Goal: Find specific page/section: Find specific page/section

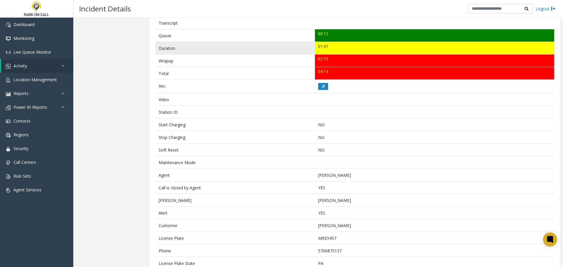
scroll to position [221, 0]
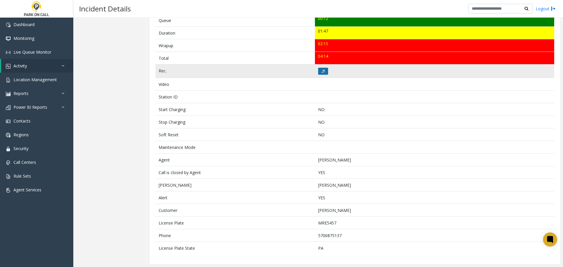
click at [320, 70] on button at bounding box center [323, 71] width 10 height 7
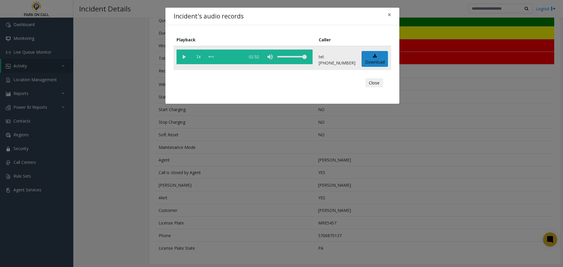
click at [182, 57] on vg-play-pause at bounding box center [184, 57] width 15 height 15
click at [212, 58] on div "scrub bar" at bounding box center [225, 57] width 33 height 15
click at [216, 159] on div "Incident's audio records × Playback Caller 1x 01:52 tel:[PHONE_NUMBER] Download…" at bounding box center [281, 133] width 563 height 267
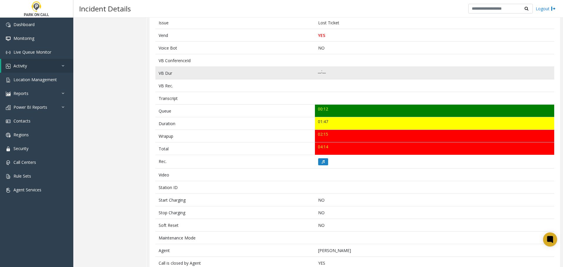
scroll to position [0, 0]
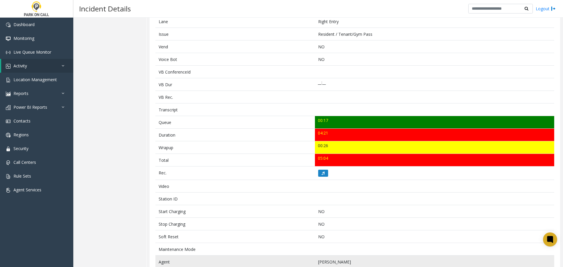
scroll to position [202, 0]
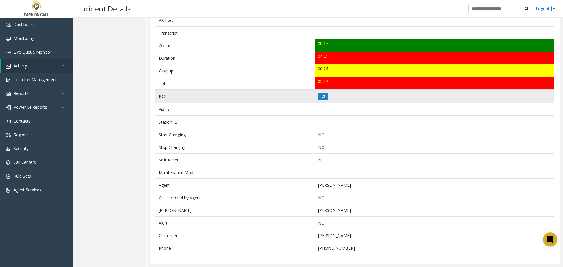
click at [315, 96] on td at bounding box center [434, 96] width 239 height 13
click at [327, 94] on td at bounding box center [434, 96] width 239 height 13
click at [322, 95] on icon at bounding box center [323, 97] width 3 height 4
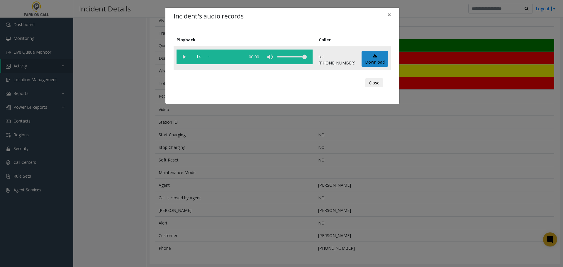
click at [187, 55] on vg-play-pause at bounding box center [184, 57] width 15 height 15
click at [178, 171] on div "Incident's audio records × Playback Caller 1x 07:30 tel:9190019007 Download Clo…" at bounding box center [281, 133] width 563 height 267
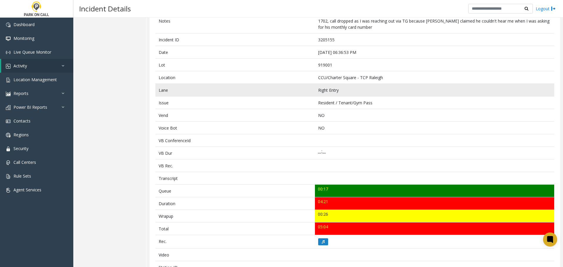
scroll to position [0, 0]
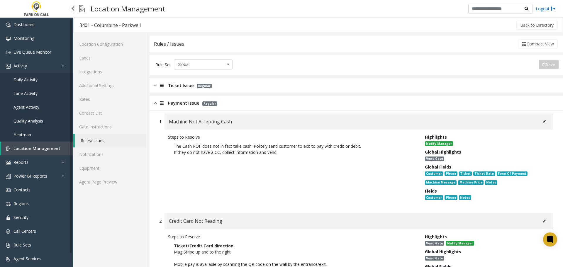
scroll to position [147, 0]
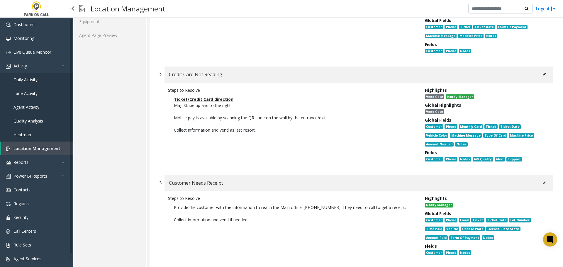
click at [29, 149] on span "Location Management" at bounding box center [36, 149] width 47 height 6
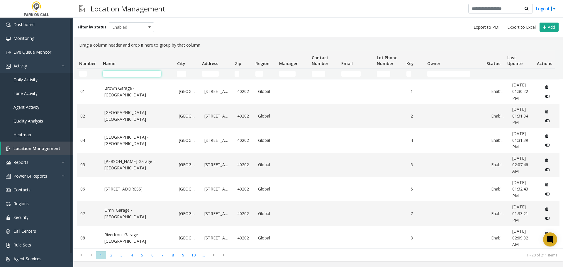
click at [136, 75] on input "Name Filter" at bounding box center [132, 74] width 58 height 6
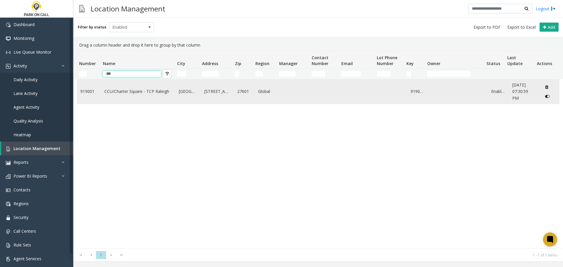
type input "***"
click at [129, 87] on td "CCU/Charter Square - TCP Raleigh" at bounding box center [138, 92] width 75 height 24
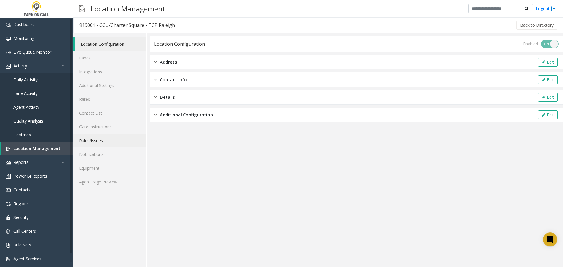
click at [101, 143] on link "Rules/Issues" at bounding box center [109, 141] width 73 height 14
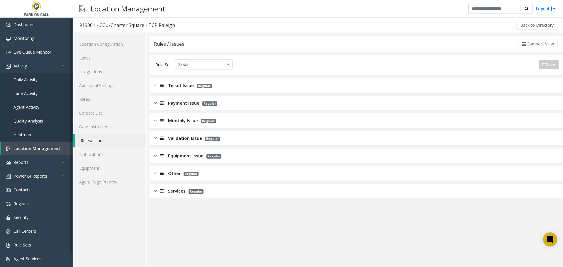
click at [181, 156] on span "Equipment Issue" at bounding box center [186, 156] width 36 height 7
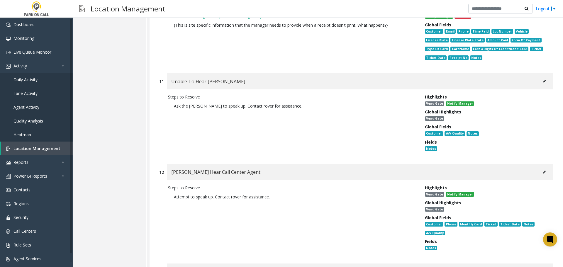
scroll to position [1056, 0]
click at [38, 150] on span "Location Management" at bounding box center [36, 149] width 47 height 6
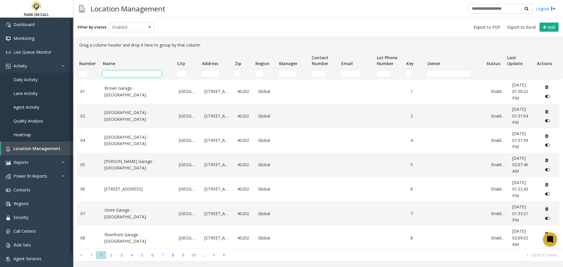
click at [128, 75] on input "Name Filter" at bounding box center [132, 74] width 58 height 6
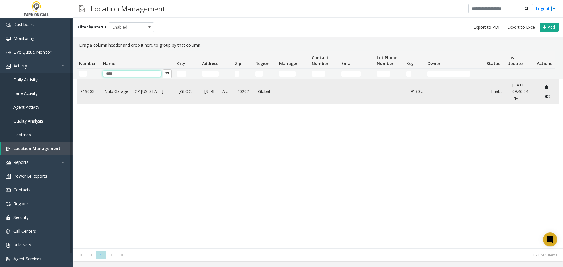
type input "****"
click at [137, 95] on td "Nulu Garage - TCP Kentucky" at bounding box center [138, 92] width 75 height 24
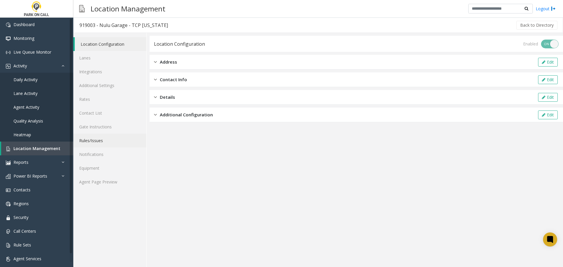
click at [114, 135] on link "Rules/Issues" at bounding box center [109, 141] width 73 height 14
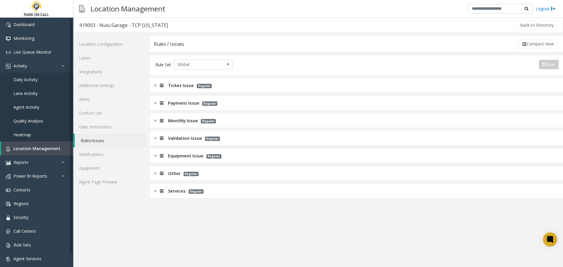
click at [246, 85] on div "Ticket Issue Regular" at bounding box center [357, 85] width 414 height 15
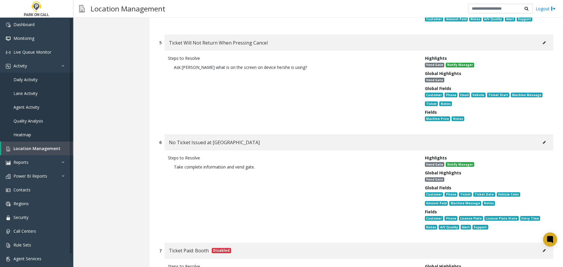
scroll to position [528, 0]
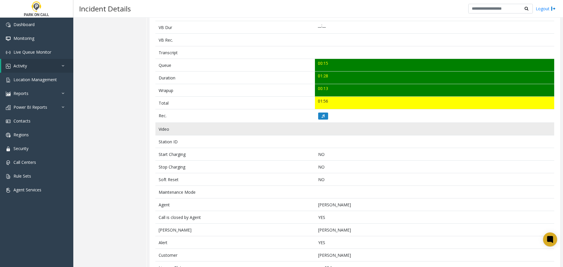
scroll to position [176, 0]
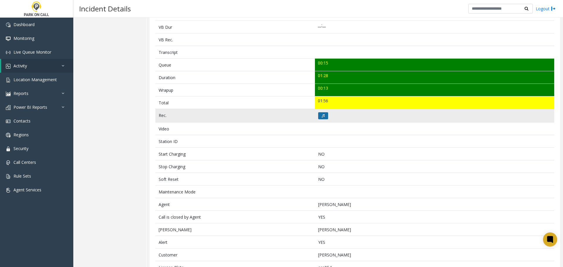
click at [322, 116] on icon at bounding box center [323, 116] width 3 height 4
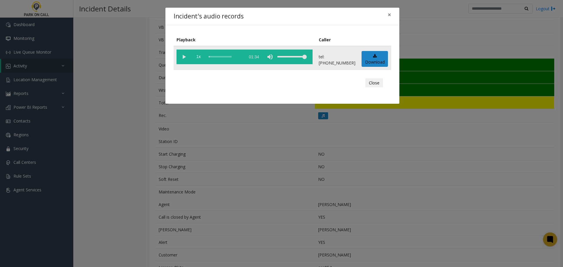
click at [181, 55] on vg-play-pause at bounding box center [184, 57] width 15 height 15
click at [244, 154] on div "Incident's audio records × Playback Caller 1x 01:34 tel:9190039003 Download Clo…" at bounding box center [281, 133] width 563 height 267
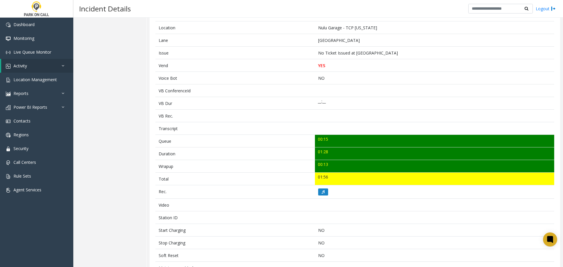
scroll to position [233, 0]
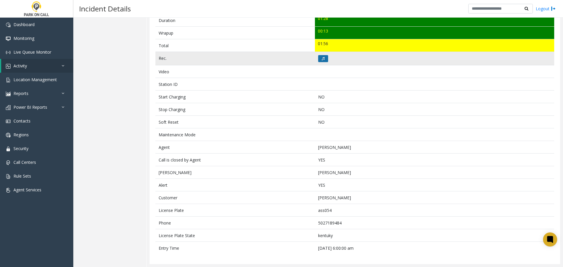
click at [323, 58] on button at bounding box center [323, 58] width 10 height 7
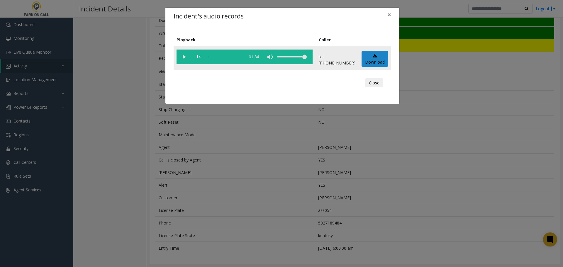
click at [183, 58] on vg-play-pause at bounding box center [184, 57] width 15 height 15
click at [242, 56] on div "scrub bar" at bounding box center [225, 57] width 33 height 15
